Goal: Task Accomplishment & Management: Manage account settings

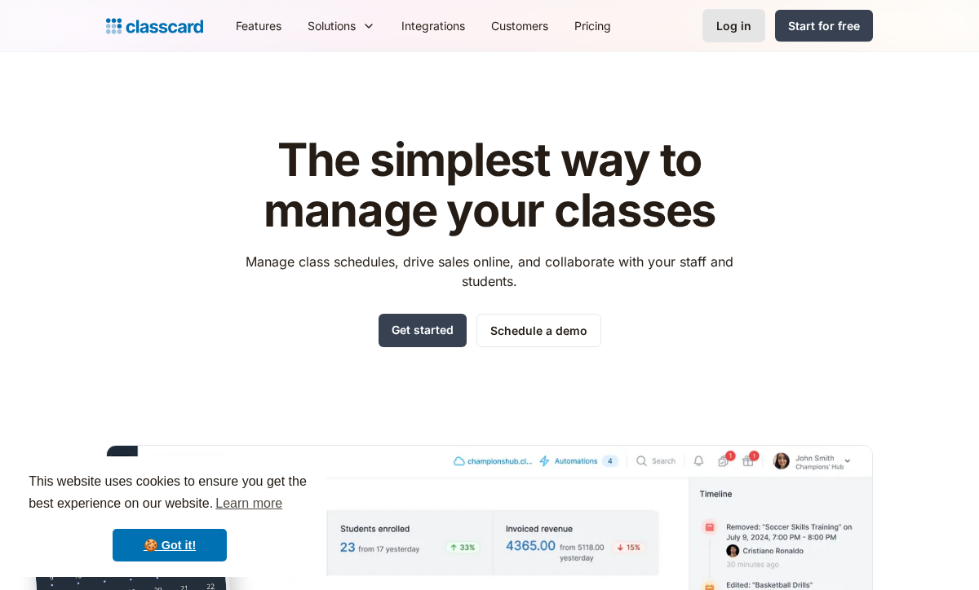
click at [706, 27] on link "Log in" at bounding box center [733, 25] width 63 height 33
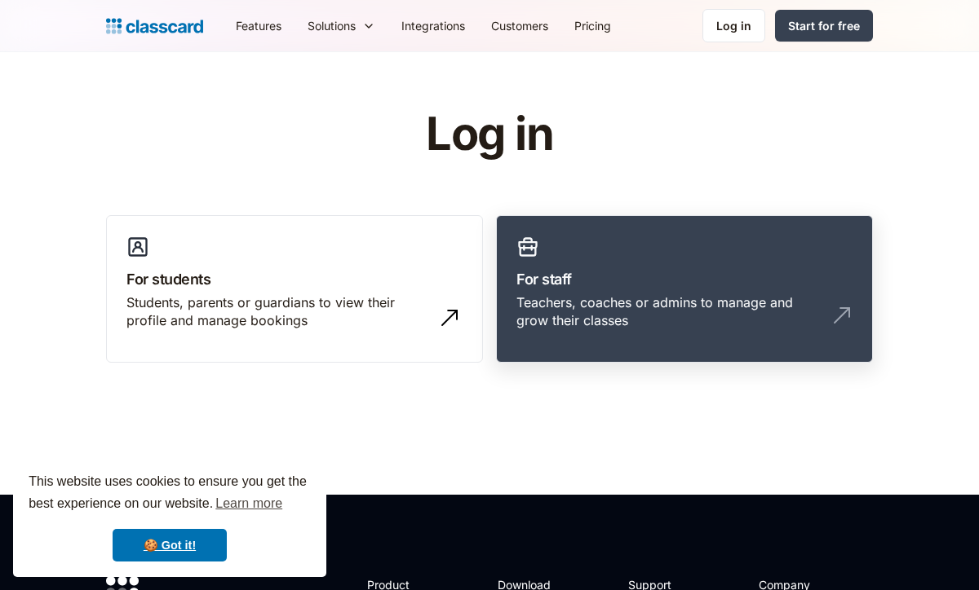
click at [620, 252] on link "For staff Teachers, coaches or admins to manage and grow their classes" at bounding box center [684, 289] width 377 height 148
